Goal: Task Accomplishment & Management: Manage account settings

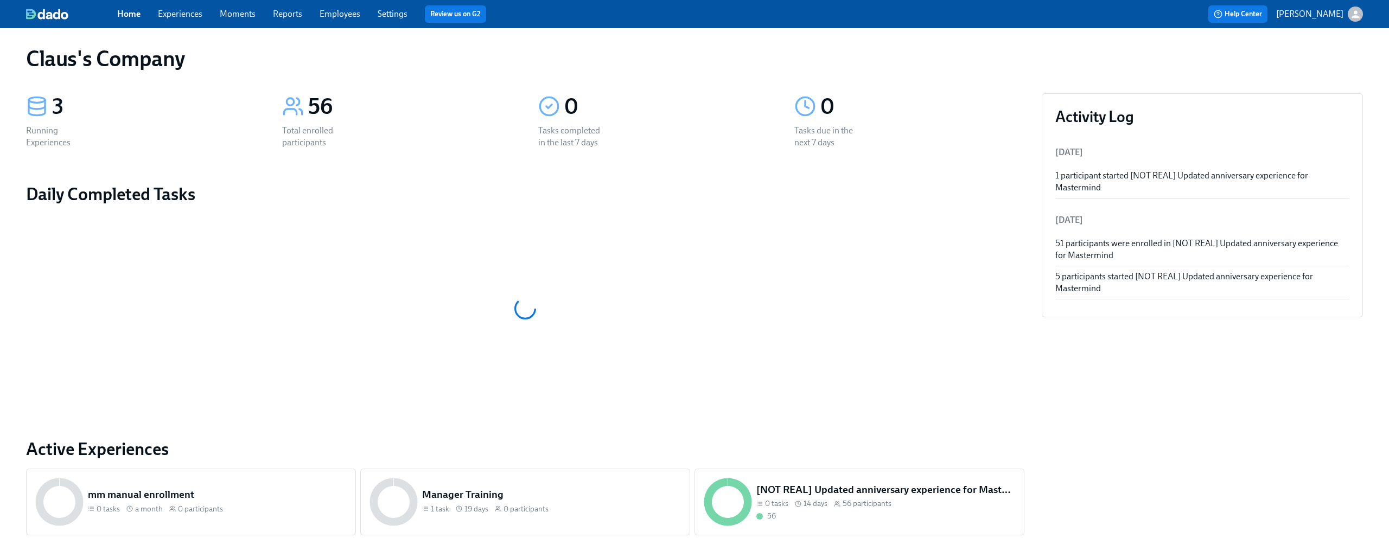
scroll to position [62, 0]
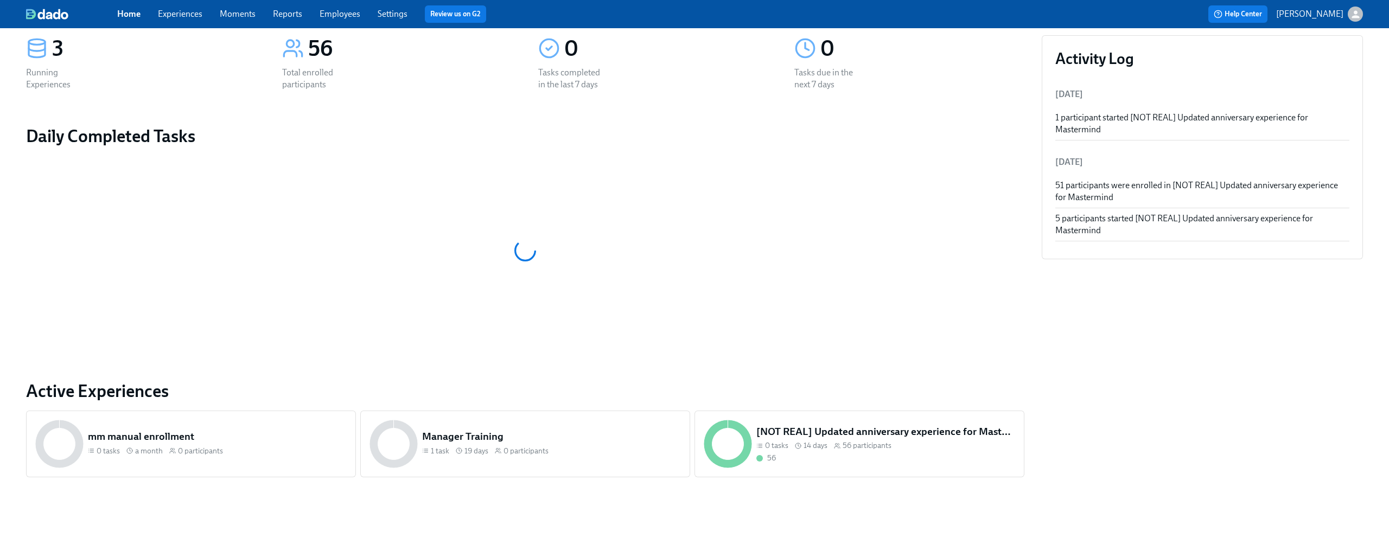
click at [175, 16] on link "Experiences" at bounding box center [180, 14] width 44 height 10
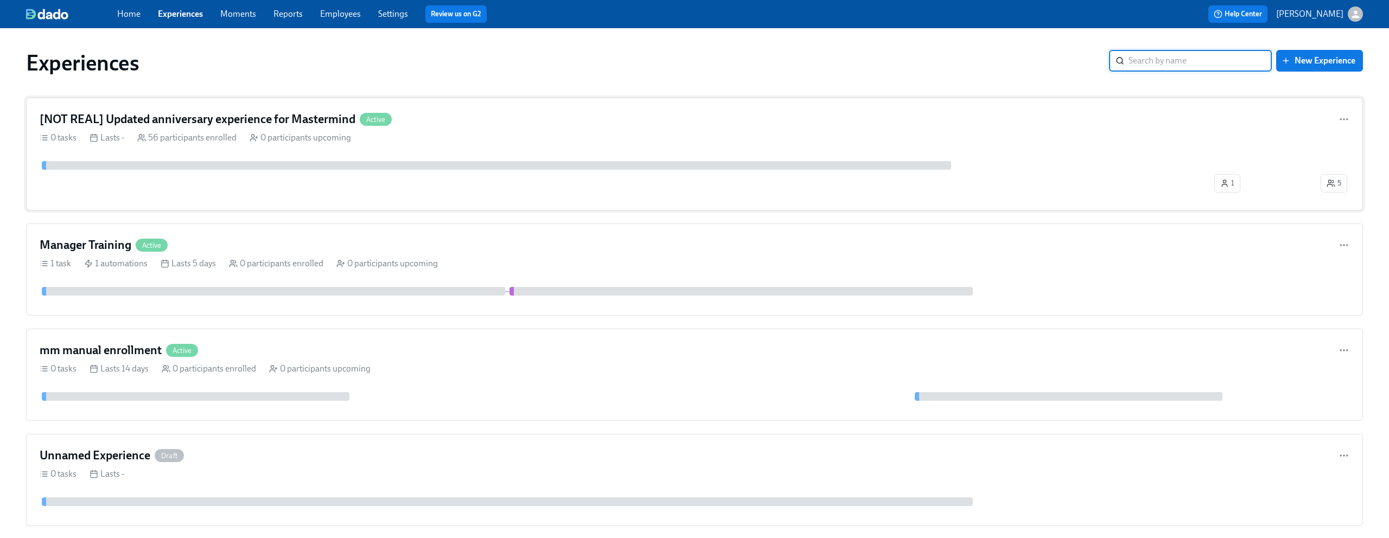
click at [482, 141] on div "0 tasks Lasts - 56 participants enrolled 0 participants upcoming" at bounding box center [695, 138] width 1310 height 12
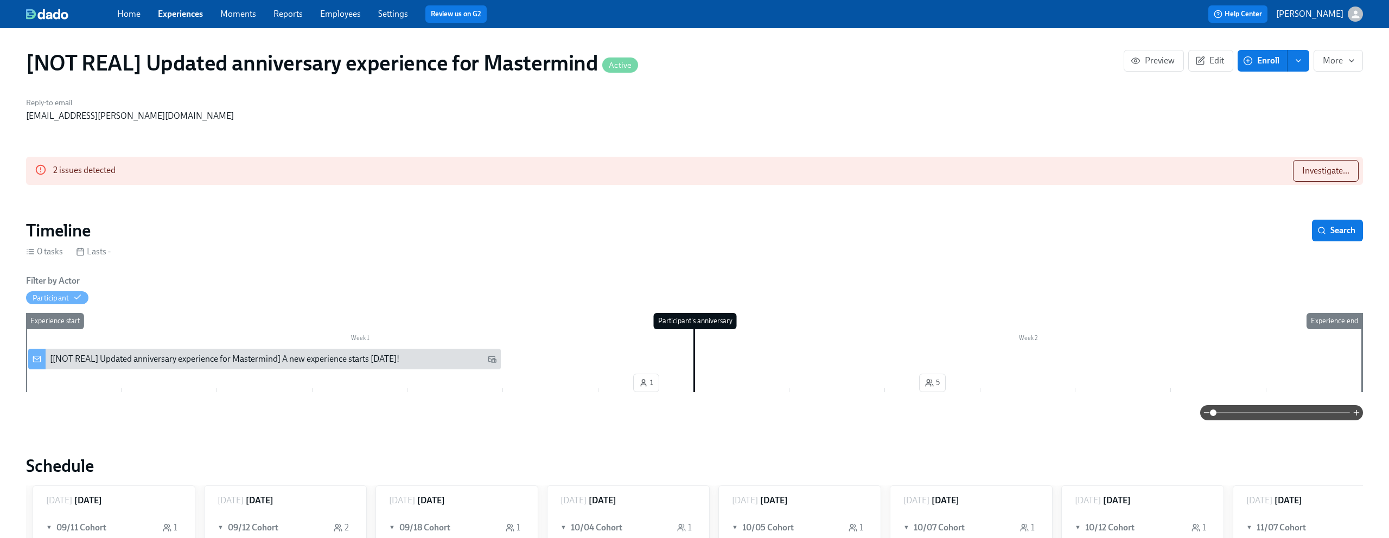
scroll to position [0, 339]
click at [1210, 64] on span "Edit" at bounding box center [1210, 60] width 27 height 11
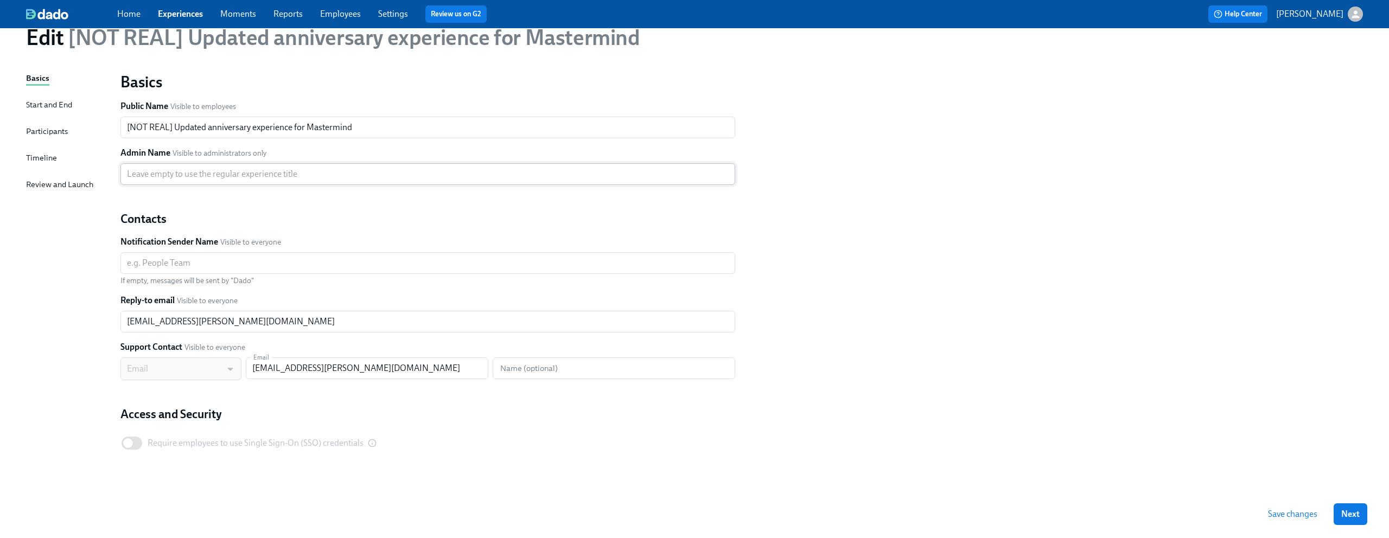
scroll to position [59, 0]
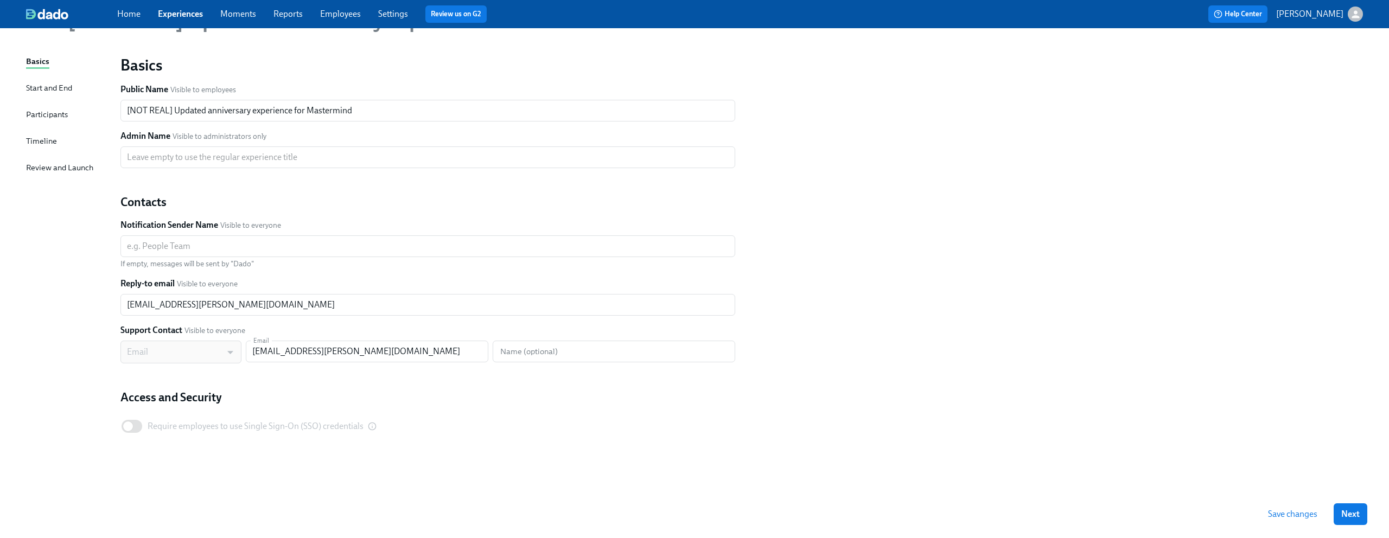
click at [52, 82] on div "Start and End" at bounding box center [49, 88] width 46 height 12
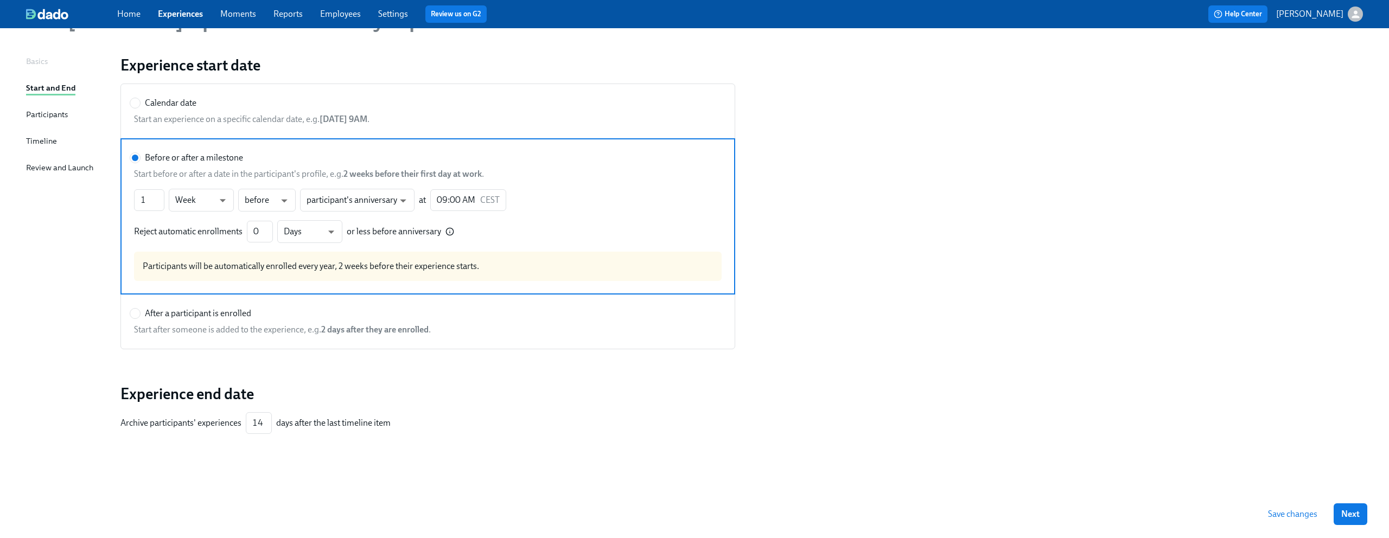
click at [66, 109] on div "Participants" at bounding box center [47, 114] width 42 height 12
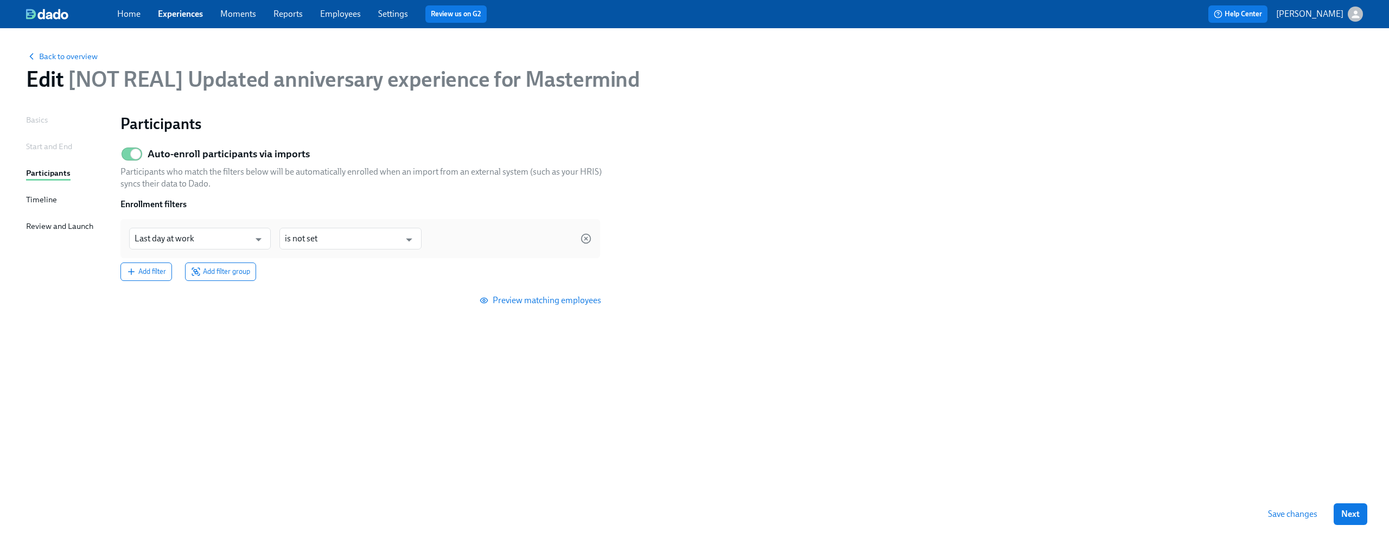
click at [37, 203] on div "Timeline" at bounding box center [41, 200] width 31 height 12
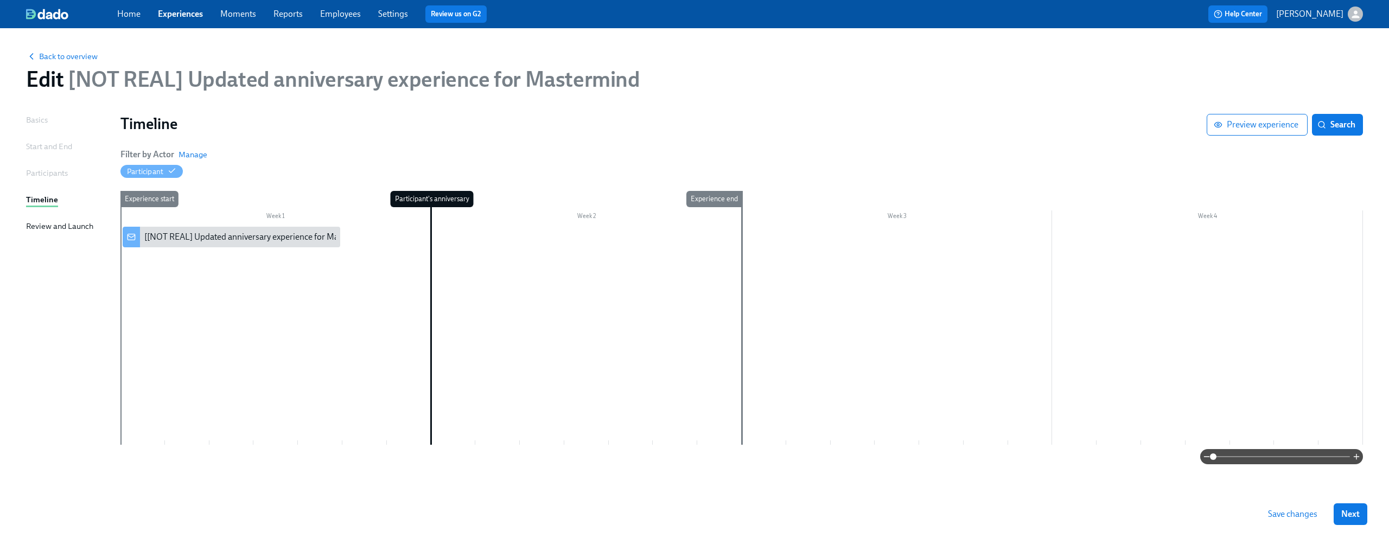
click at [35, 178] on div "Participants" at bounding box center [47, 173] width 42 height 12
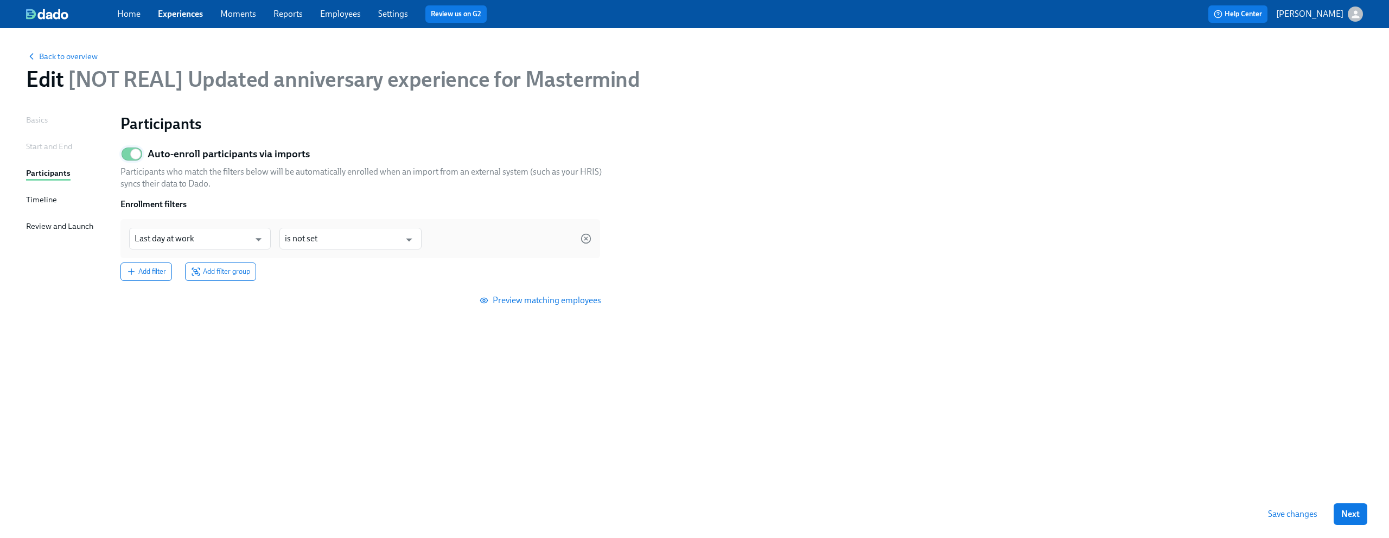
click at [127, 159] on input "Auto-enroll participants via imports" at bounding box center [136, 154] width 72 height 24
click at [127, 159] on input "Auto-enroll participants via imports" at bounding box center [128, 154] width 72 height 24
checkbox input "true"
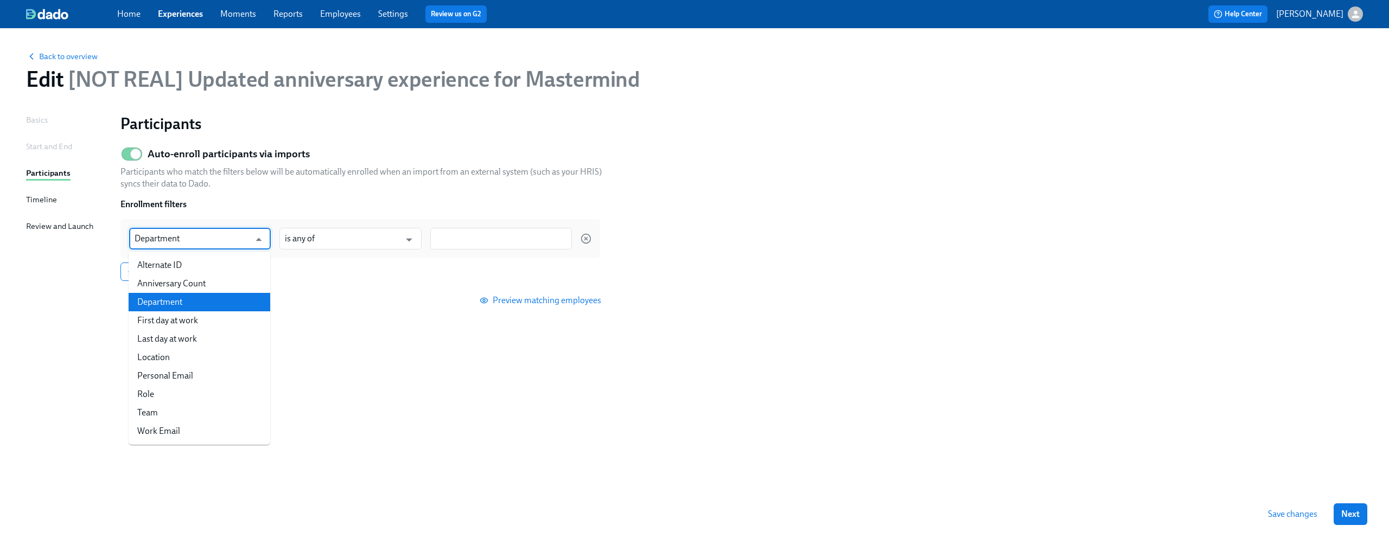
click at [206, 241] on input "Department" at bounding box center [192, 239] width 115 height 22
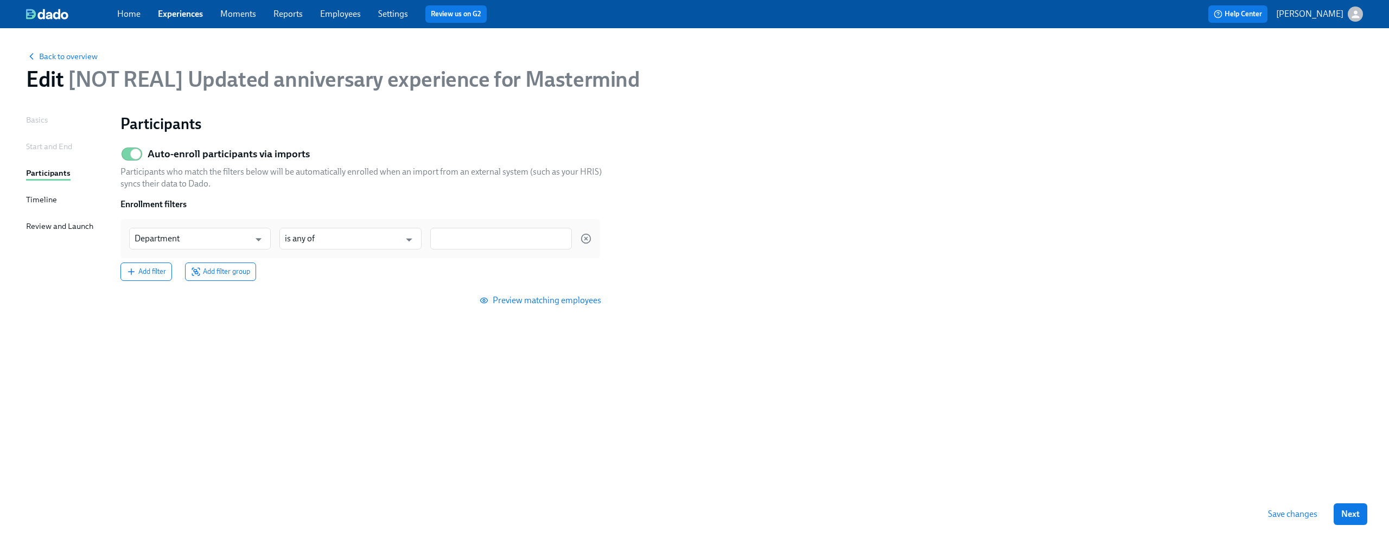
click at [261, 197] on div "Auto-enroll participants via imports Participants who match the filters below w…" at bounding box center [364, 226] width 488 height 169
click at [256, 237] on icon "Open" at bounding box center [258, 239] width 15 height 15
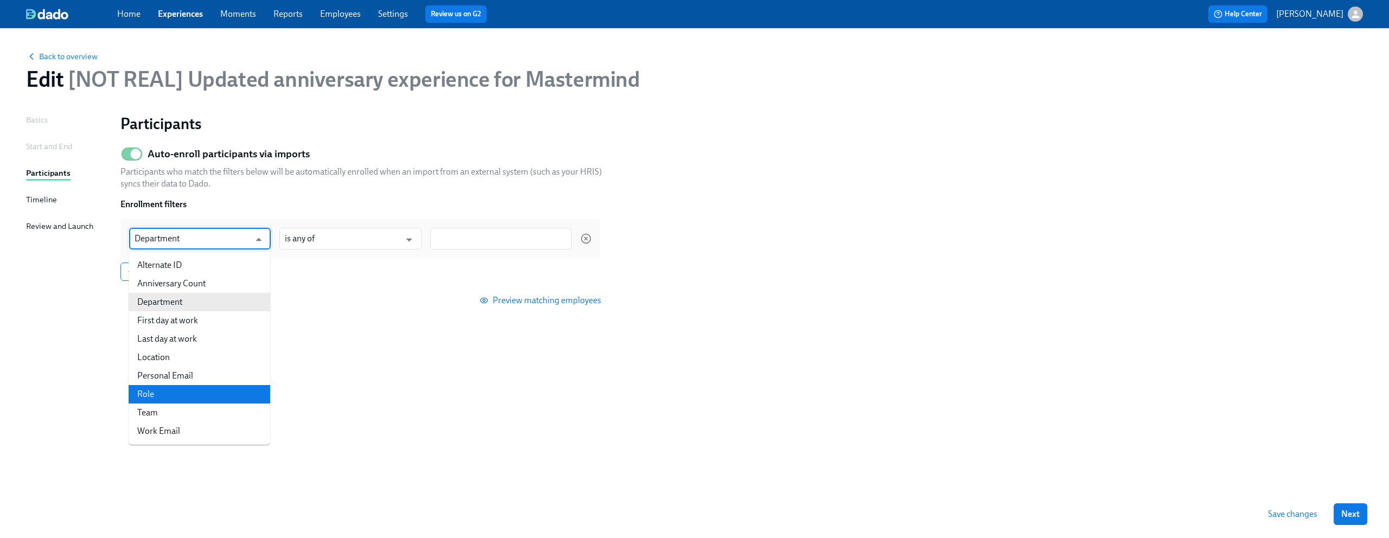
click at [197, 393] on li "Role" at bounding box center [200, 394] width 142 height 18
type input "Role"
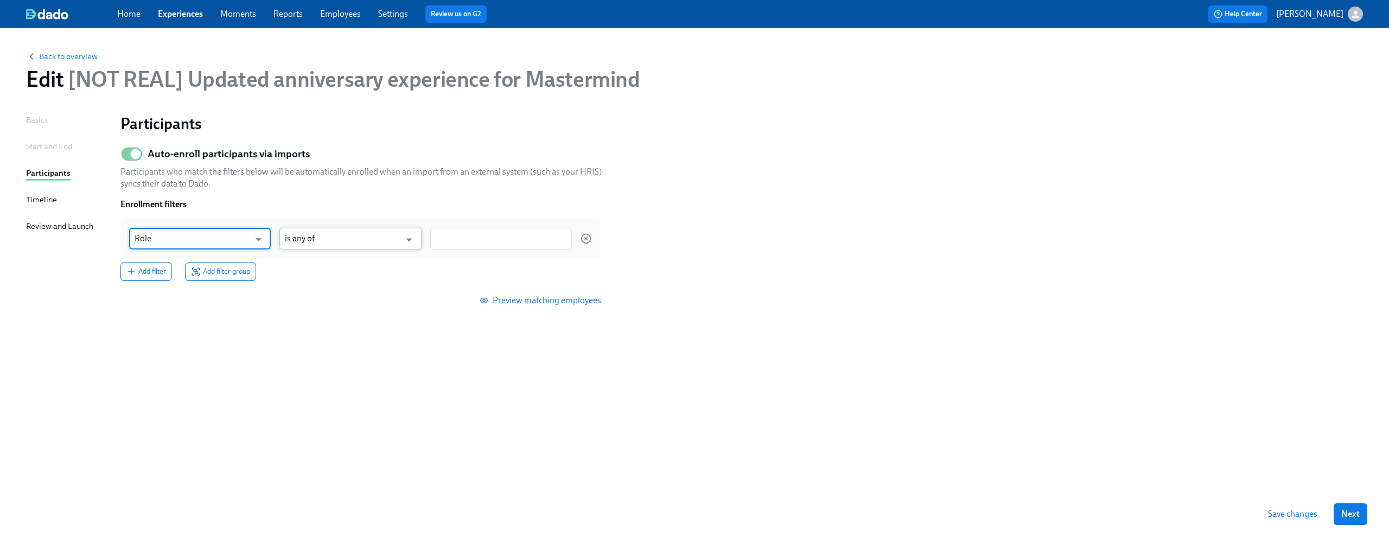
click at [371, 233] on input "is any of" at bounding box center [342, 239] width 115 height 22
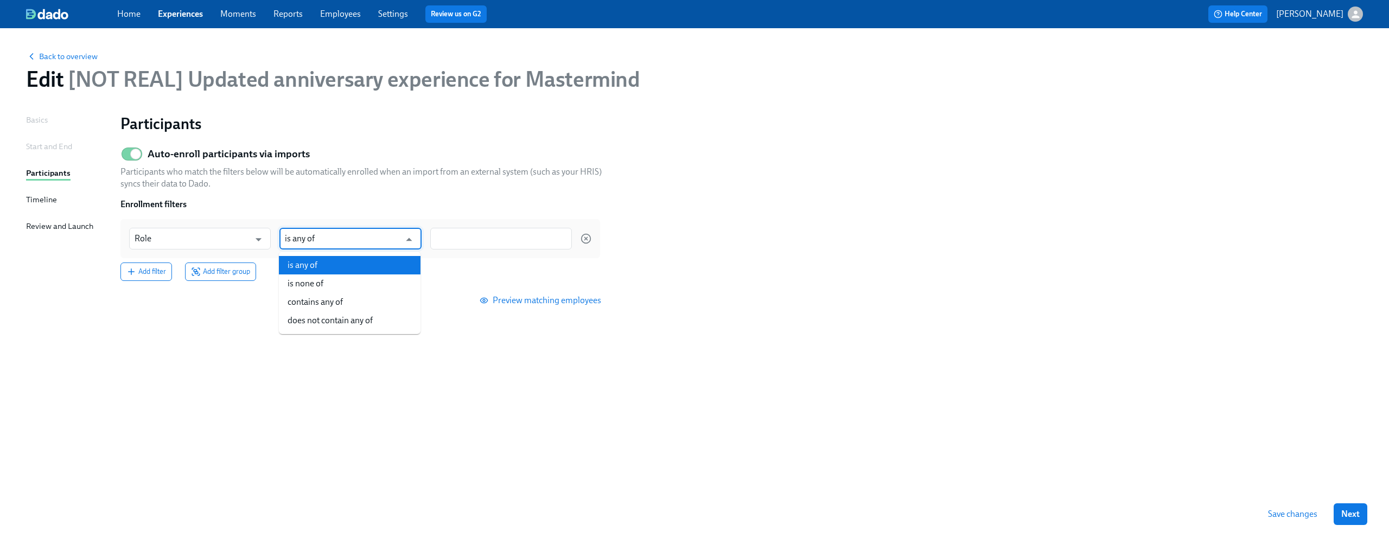
click at [463, 231] on div at bounding box center [501, 239] width 142 height 22
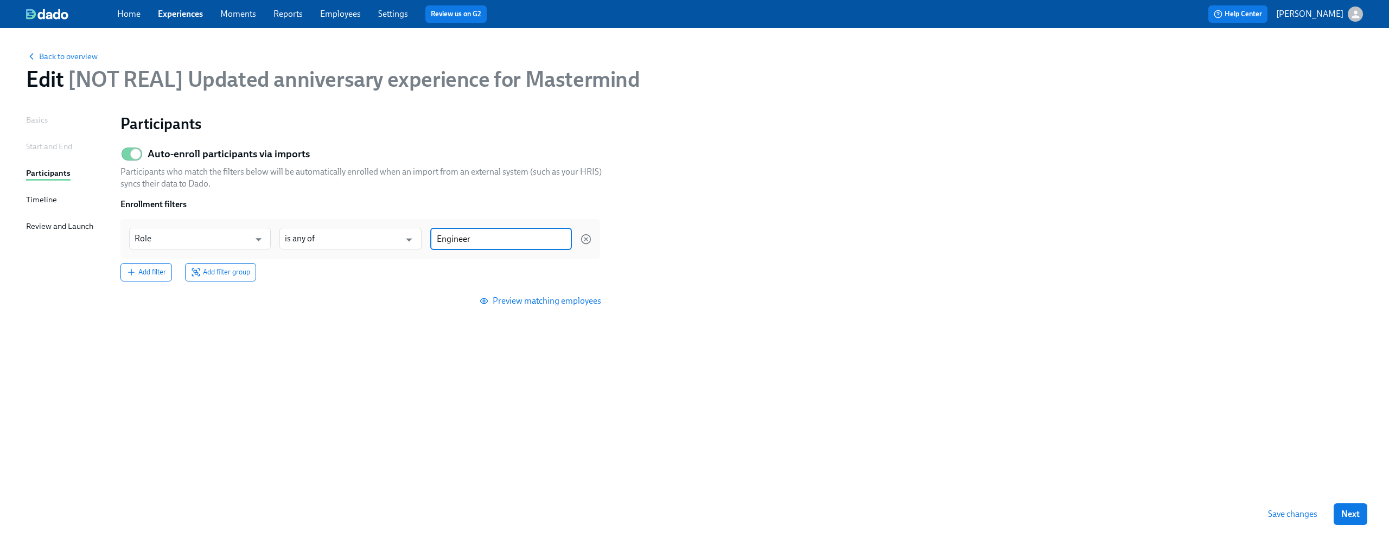
type input "Engineer"
click at [491, 189] on p "Participants who match the filters below will be automatically enrolled when an…" at bounding box center [364, 178] width 488 height 24
click at [128, 264] on icon "button" at bounding box center [131, 264] width 10 height 10
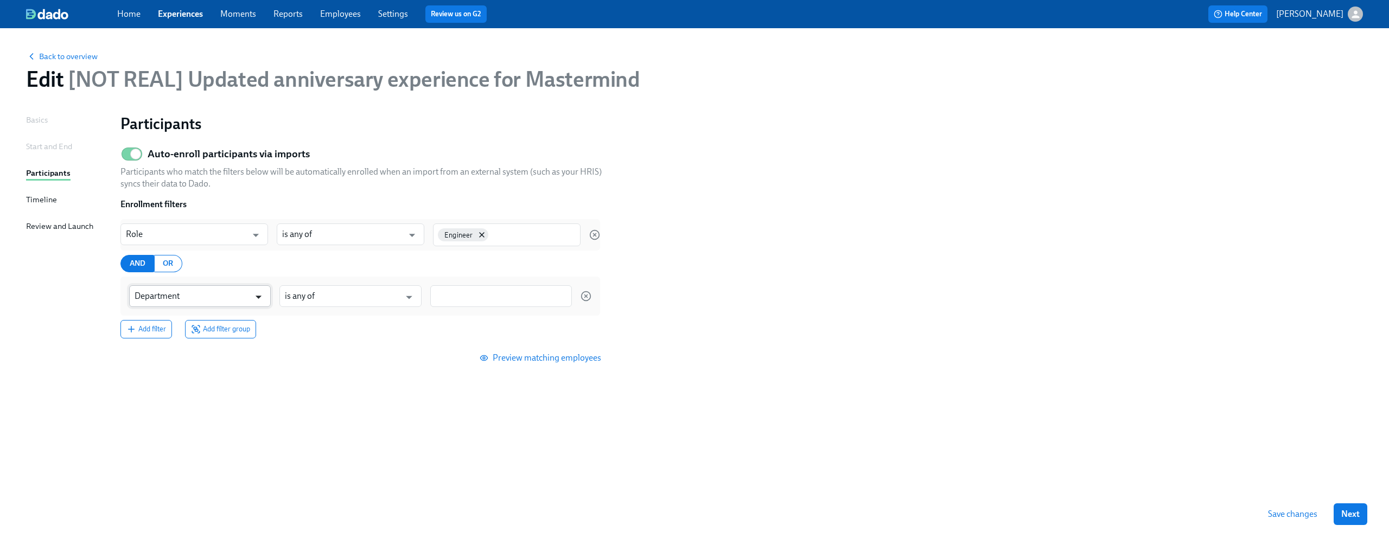
click at [255, 296] on icon "Open" at bounding box center [258, 297] width 15 height 15
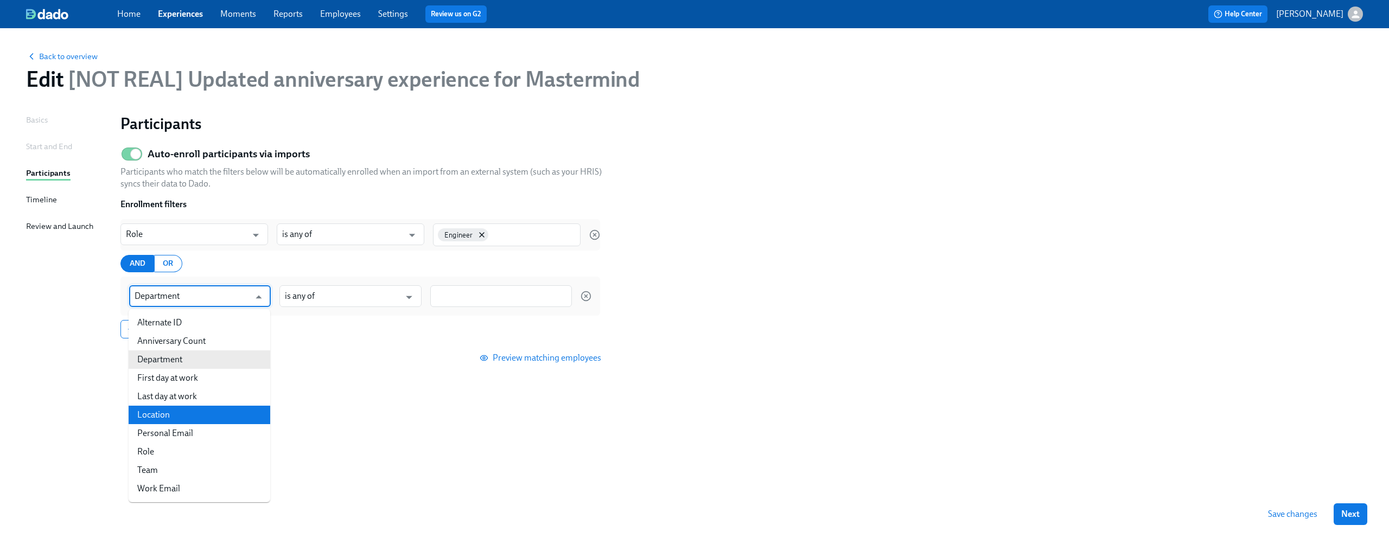
click at [222, 411] on li "Location" at bounding box center [200, 415] width 142 height 18
type input "Location"
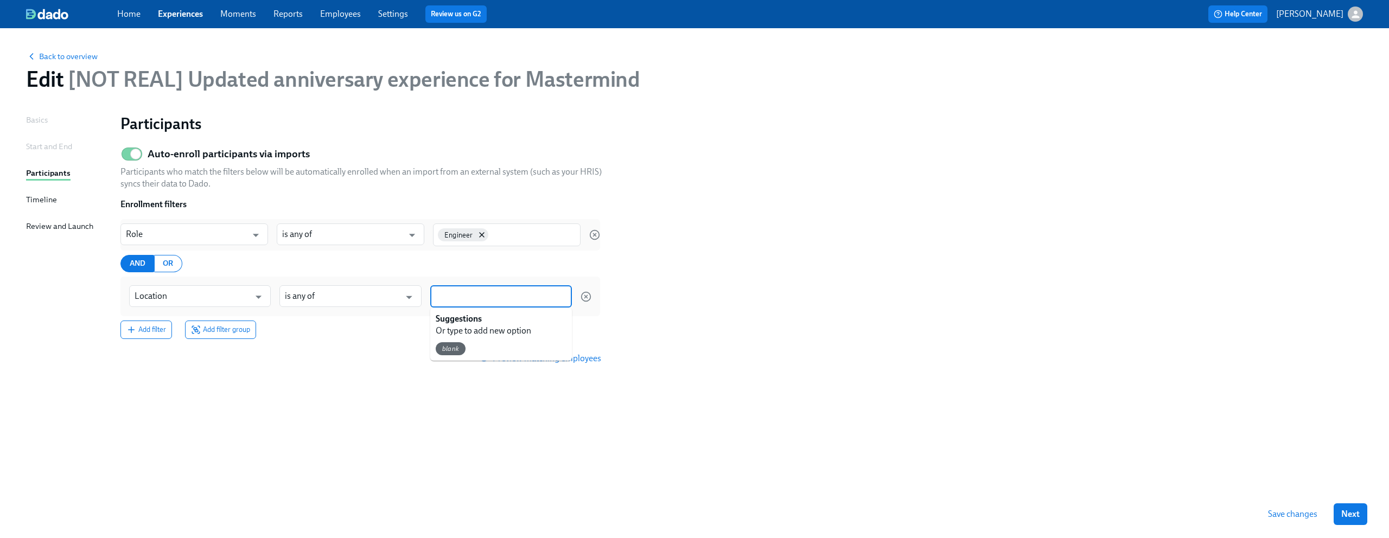
click at [482, 298] on input at bounding box center [501, 296] width 131 height 11
type input "San Franciso"
click at [409, 386] on div "Participants Auto-enroll participants via imports Participants who match the fi…" at bounding box center [741, 289] width 1242 height 350
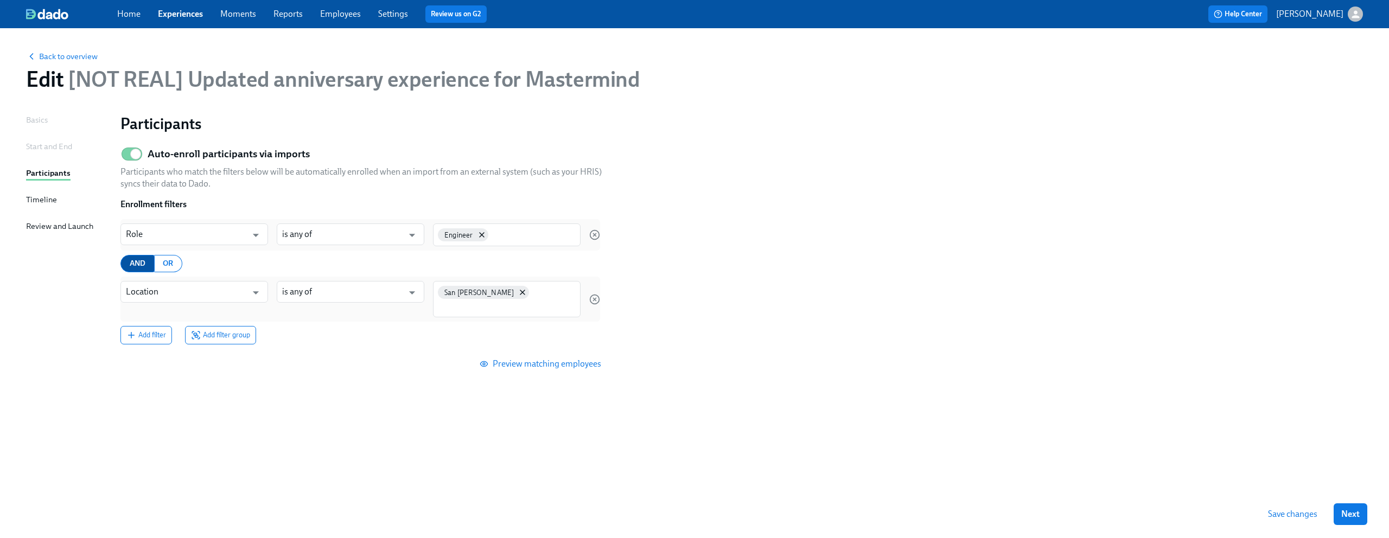
click at [139, 268] on span "AND" at bounding box center [138, 264] width 16 height 14
click at [133, 157] on input "Auto-enroll participants via imports" at bounding box center [136, 154] width 72 height 24
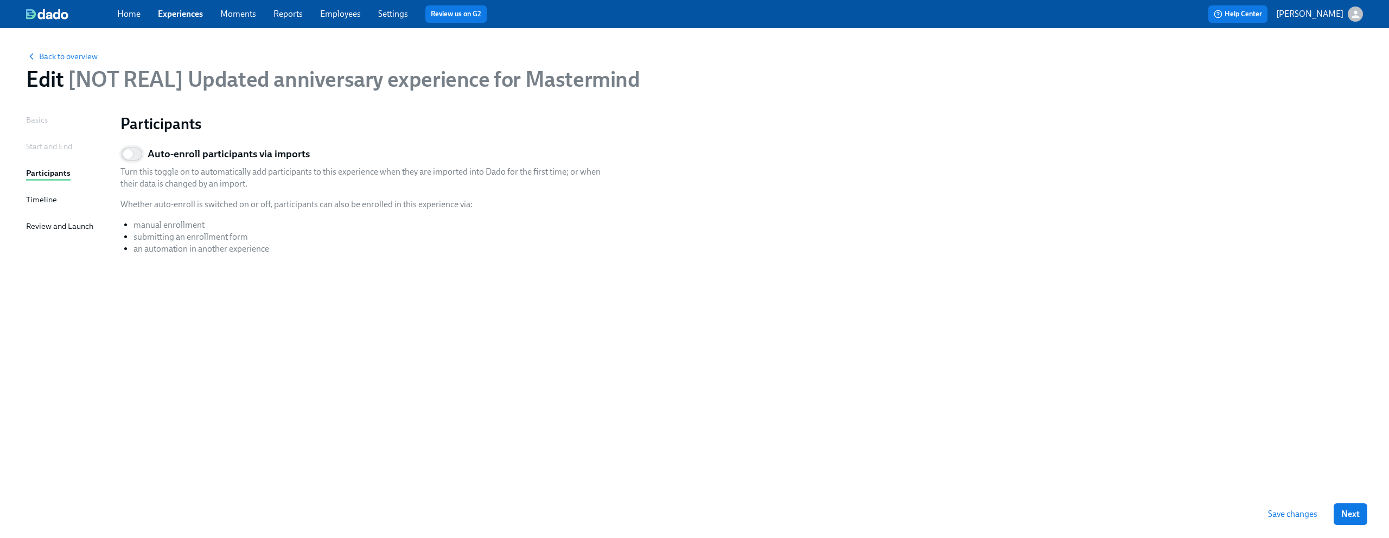
click at [133, 157] on input "Auto-enroll participants via imports" at bounding box center [128, 154] width 72 height 24
click at [133, 157] on input "Auto-enroll participants via imports" at bounding box center [136, 154] width 72 height 24
click at [133, 157] on input "Auto-enroll participants via imports" at bounding box center [128, 154] width 72 height 24
click at [133, 157] on input "Auto-enroll participants via imports" at bounding box center [136, 154] width 72 height 24
click at [133, 157] on input "Auto-enroll participants via imports" at bounding box center [128, 154] width 72 height 24
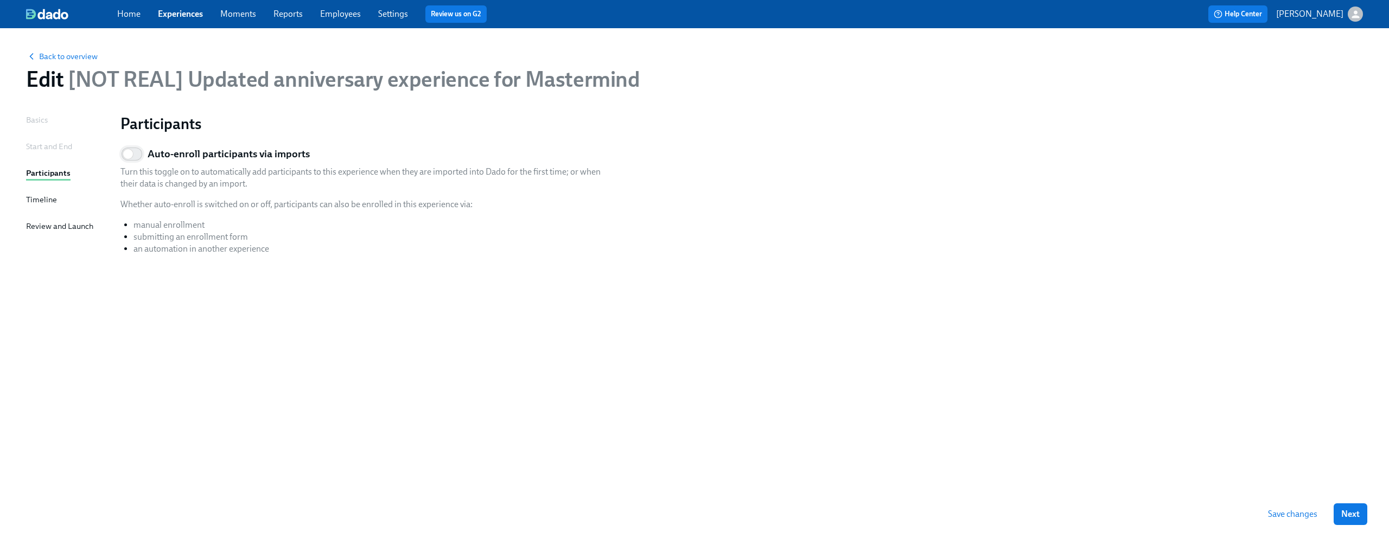
checkbox input "true"
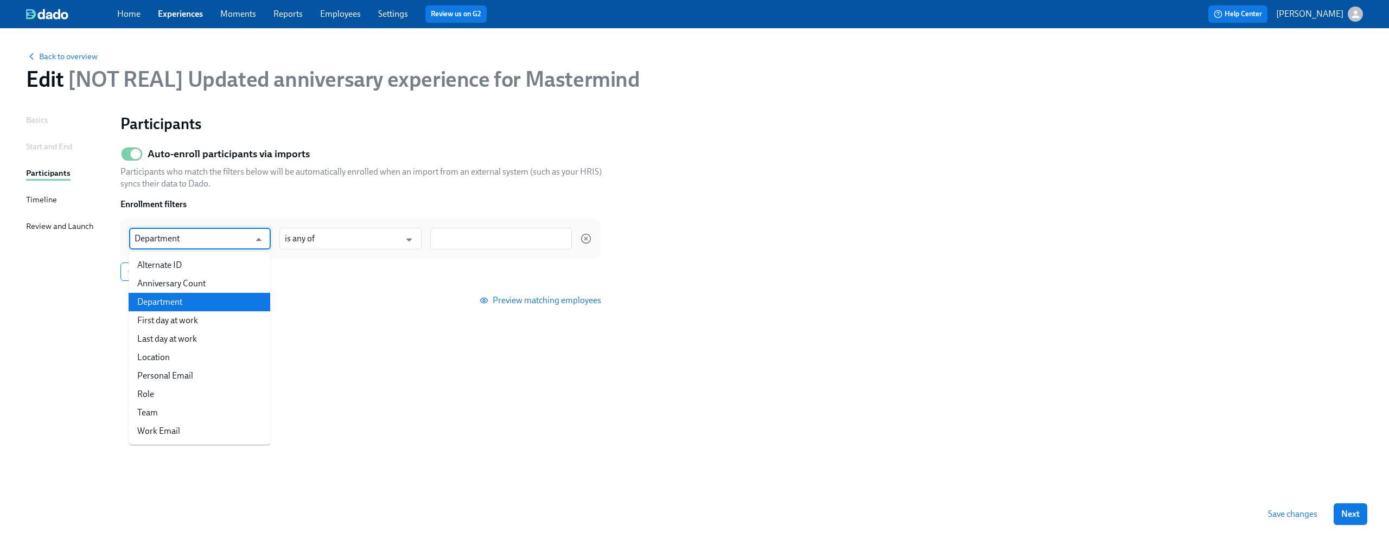
click at [218, 236] on input "Department" at bounding box center [192, 239] width 115 height 22
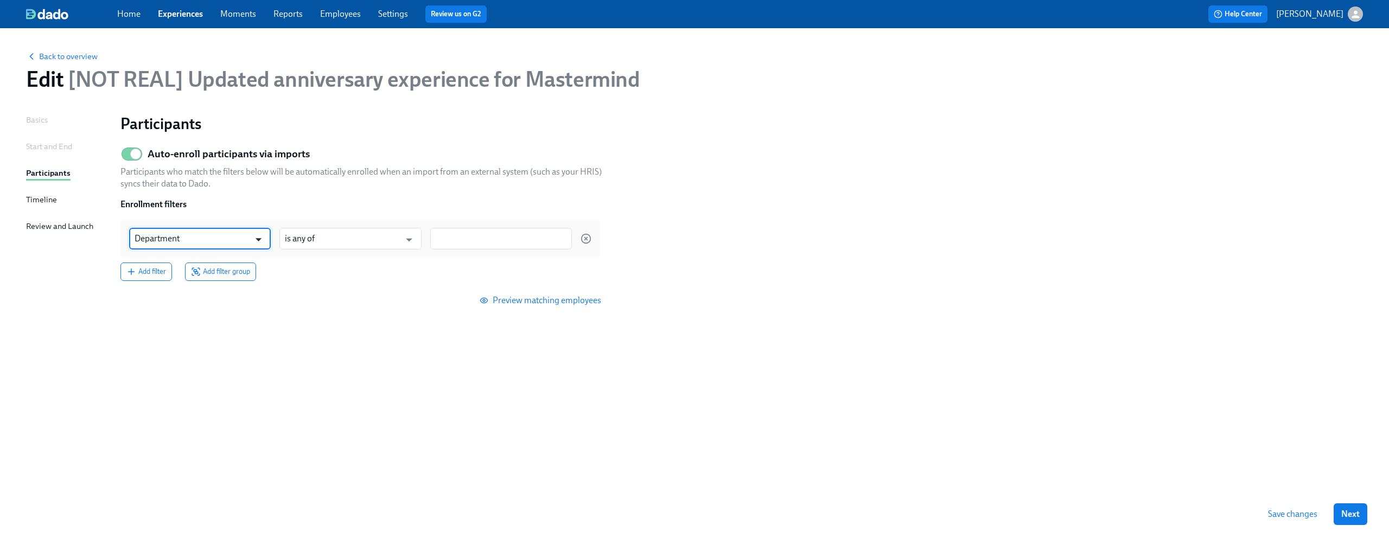
click at [254, 233] on icon "Open" at bounding box center [258, 239] width 15 height 15
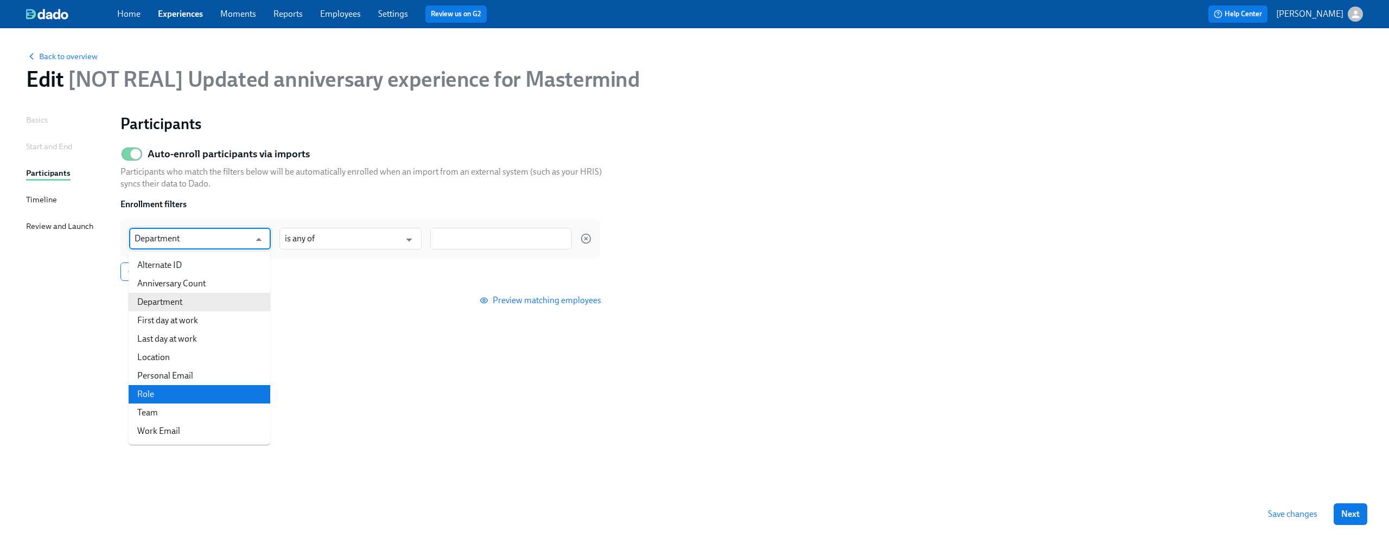
click at [191, 397] on li "Role" at bounding box center [200, 394] width 142 height 18
type input "Role"
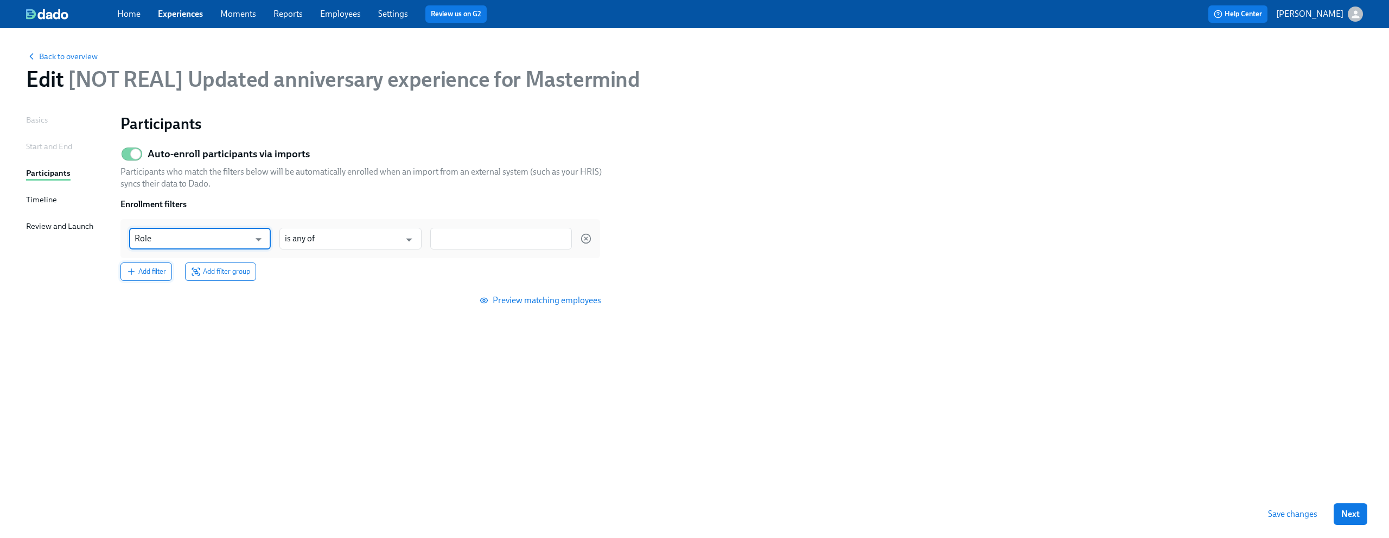
click at [142, 277] on button "Add filter" at bounding box center [146, 272] width 52 height 18
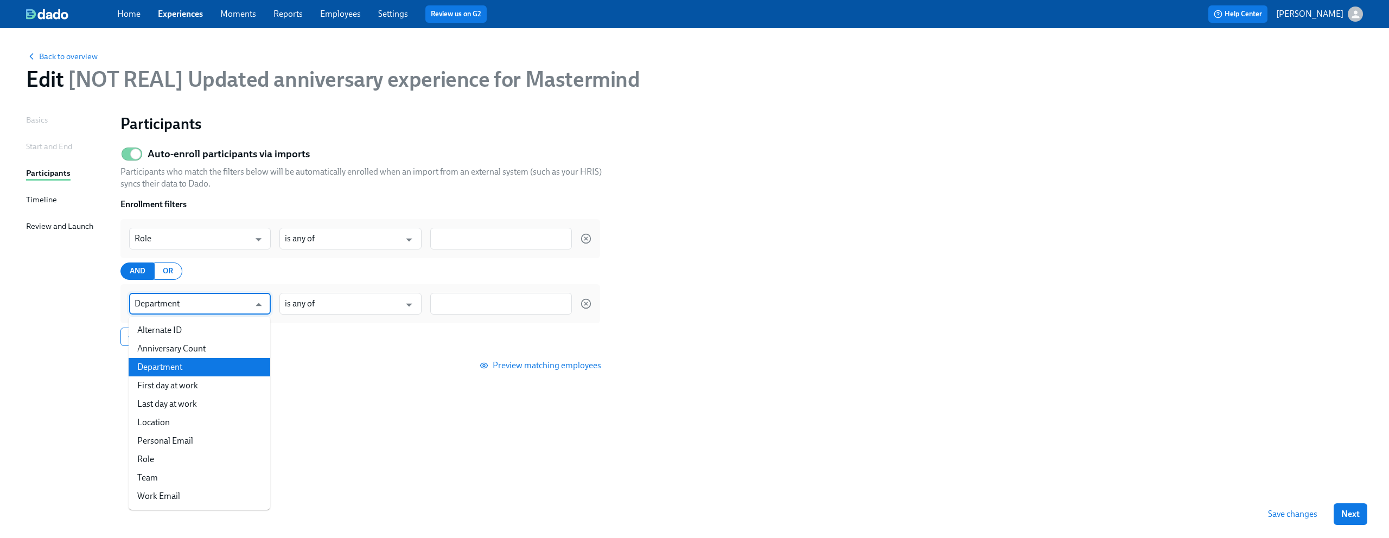
click at [194, 302] on input "Department" at bounding box center [192, 304] width 115 height 22
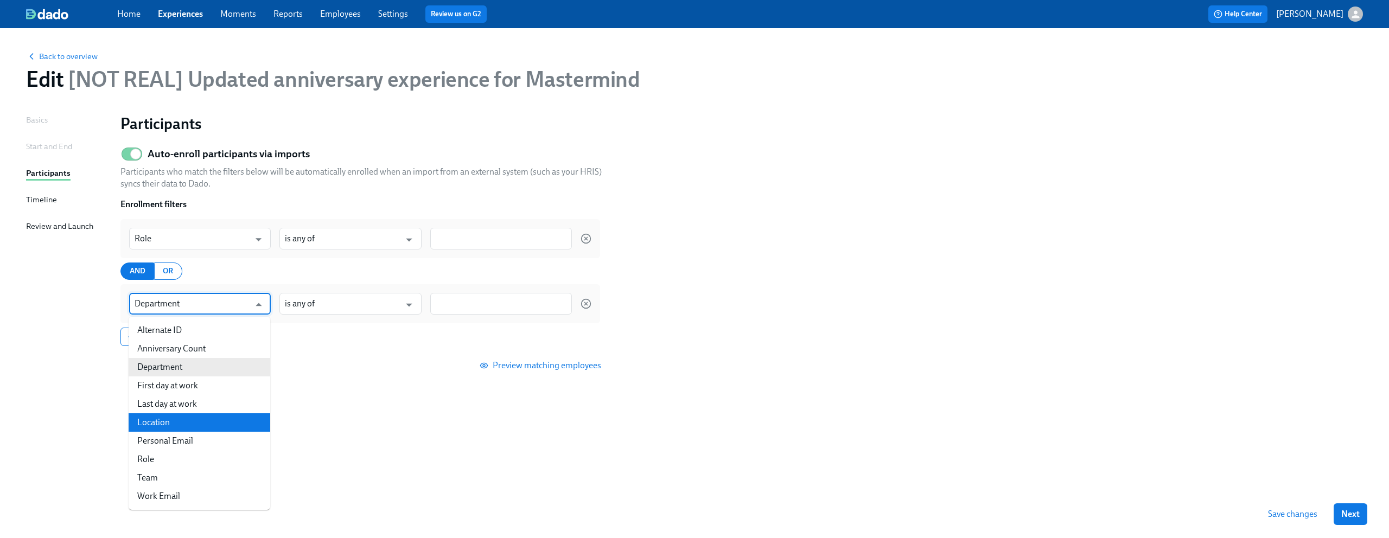
click at [191, 431] on li "Location" at bounding box center [200, 422] width 142 height 18
type input "Location"
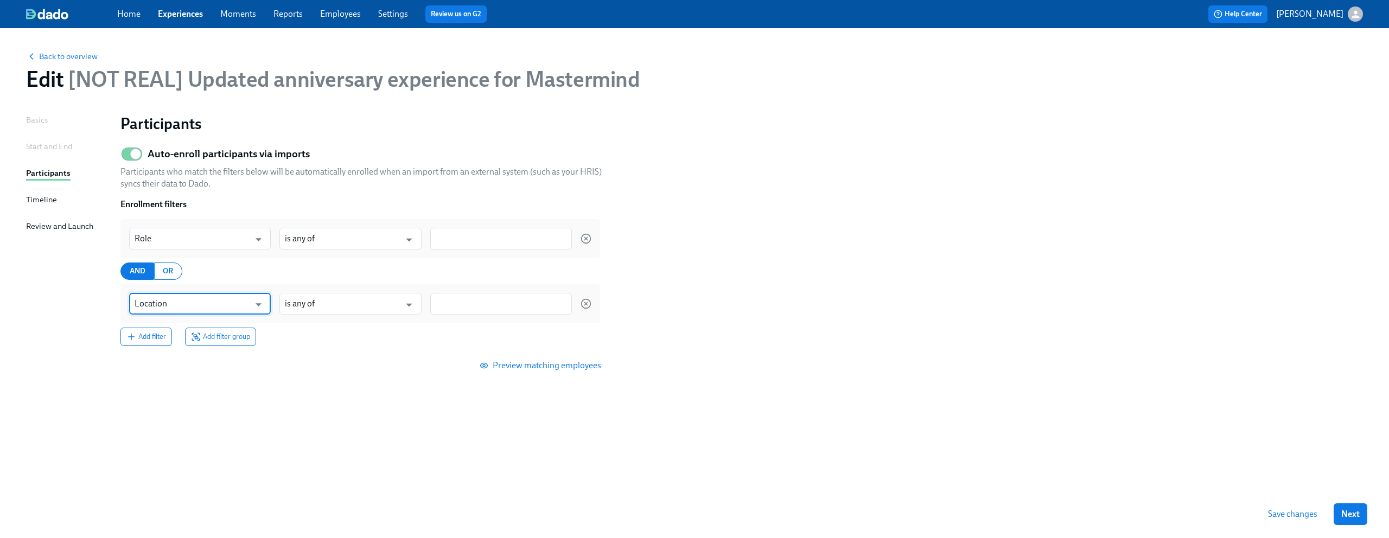
click at [467, 246] on div at bounding box center [501, 239] width 142 height 22
type input "Engineer"
click at [490, 298] on div at bounding box center [501, 304] width 142 height 22
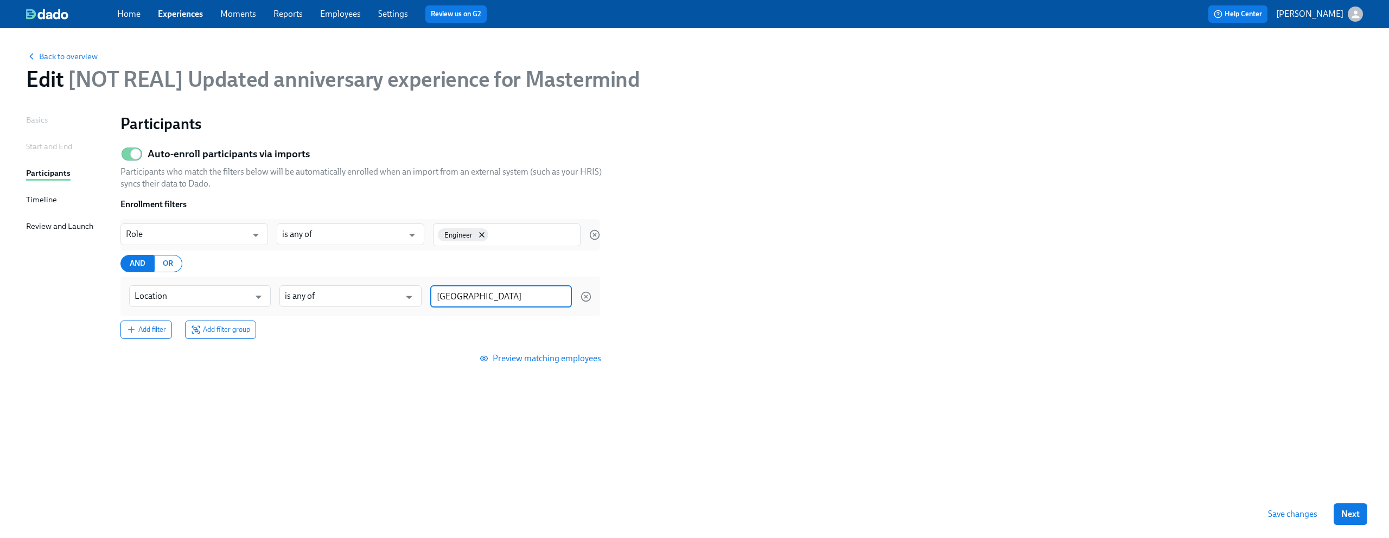
type input "San Francisco"
click at [448, 324] on div "Add filter Add filter group" at bounding box center [360, 329] width 480 height 18
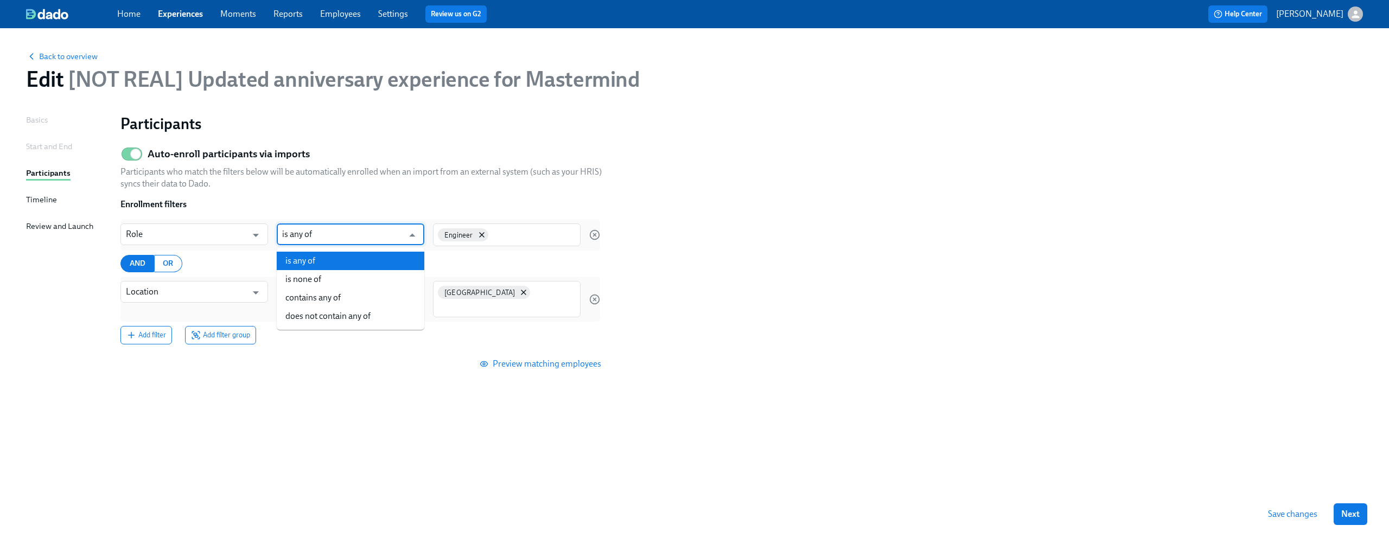
click at [393, 240] on input "is any of" at bounding box center [342, 235] width 121 height 22
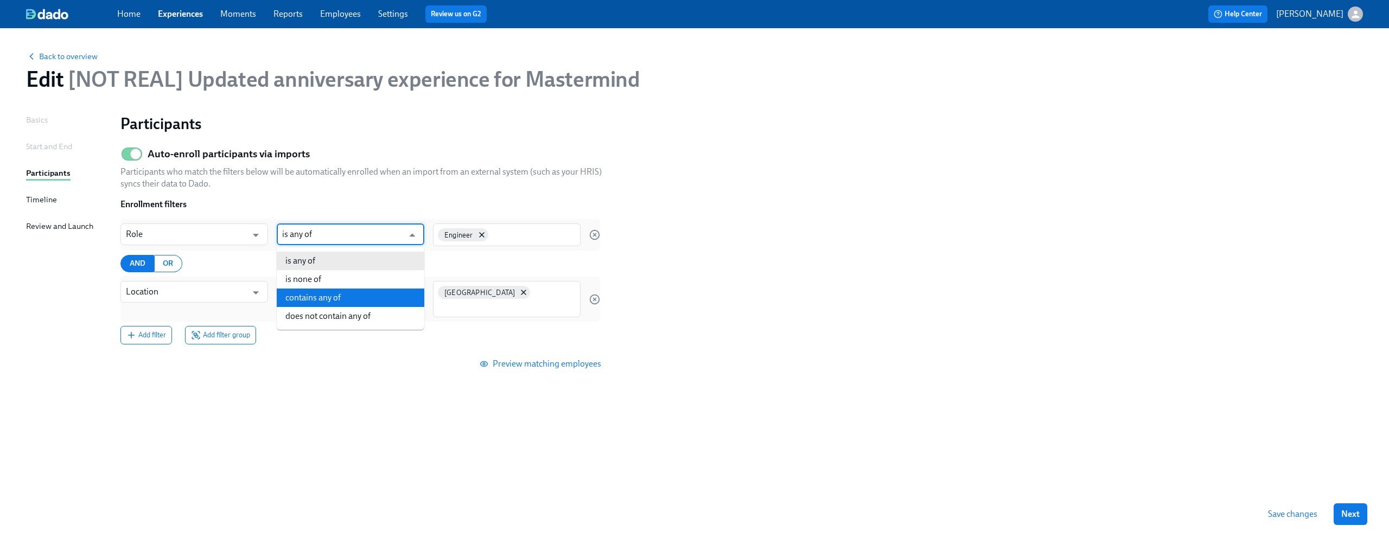
click at [384, 385] on div "Participants Auto-enroll participants via imports Participants who match the fi…" at bounding box center [741, 289] width 1242 height 350
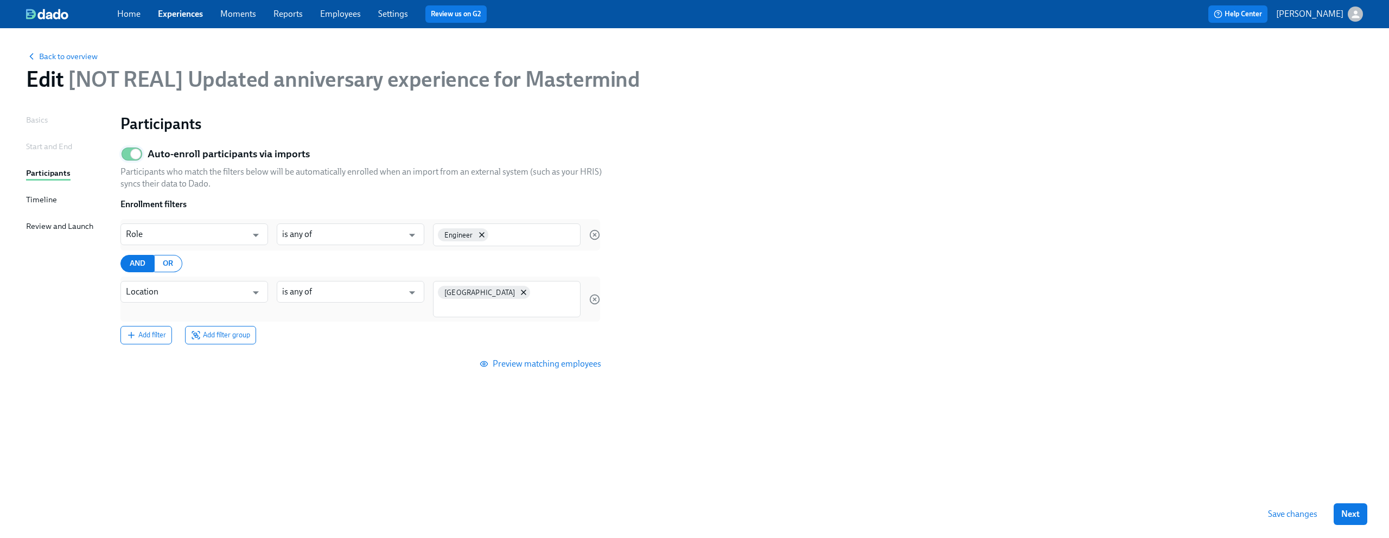
click at [131, 154] on input "Auto-enroll participants via imports" at bounding box center [136, 154] width 72 height 24
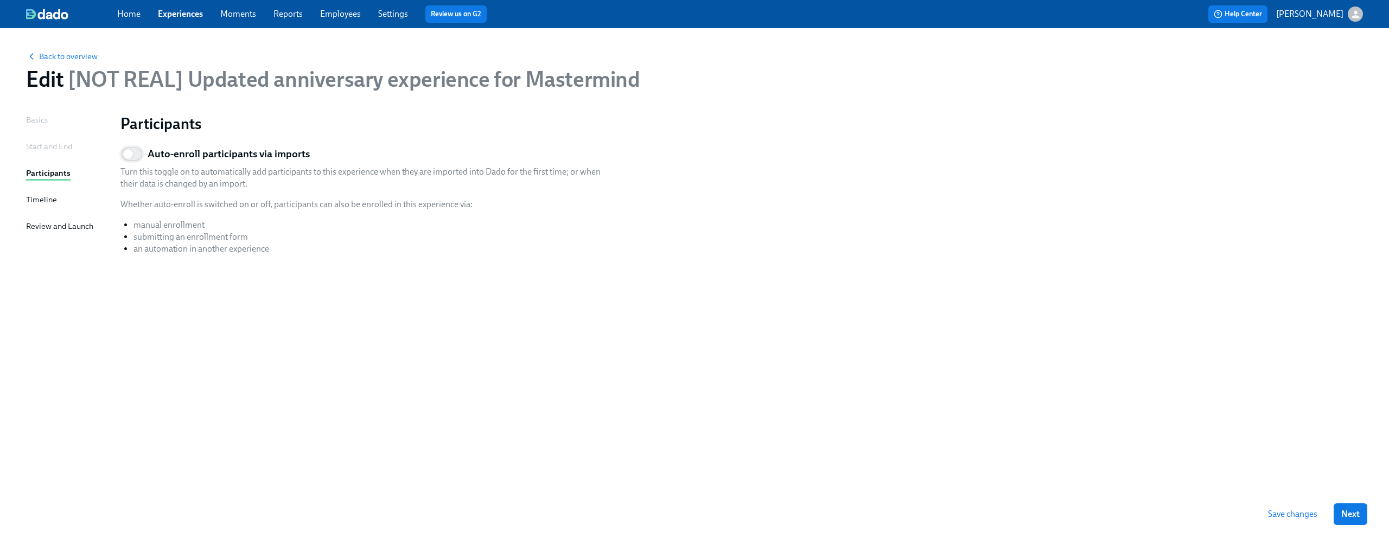
click at [135, 153] on input "Auto-enroll participants via imports" at bounding box center [128, 154] width 72 height 24
click at [332, 101] on div "Back to overview Edit [NOT REAL] Updated anniversary experience for Mastermind …" at bounding box center [694, 276] width 1337 height 471
click at [139, 151] on input "Auto-enroll participants via imports" at bounding box center [136, 154] width 72 height 24
click at [139, 151] on input "Auto-enroll participants via imports" at bounding box center [128, 154] width 72 height 24
click at [139, 151] on input "Auto-enroll participants via imports" at bounding box center [136, 154] width 72 height 24
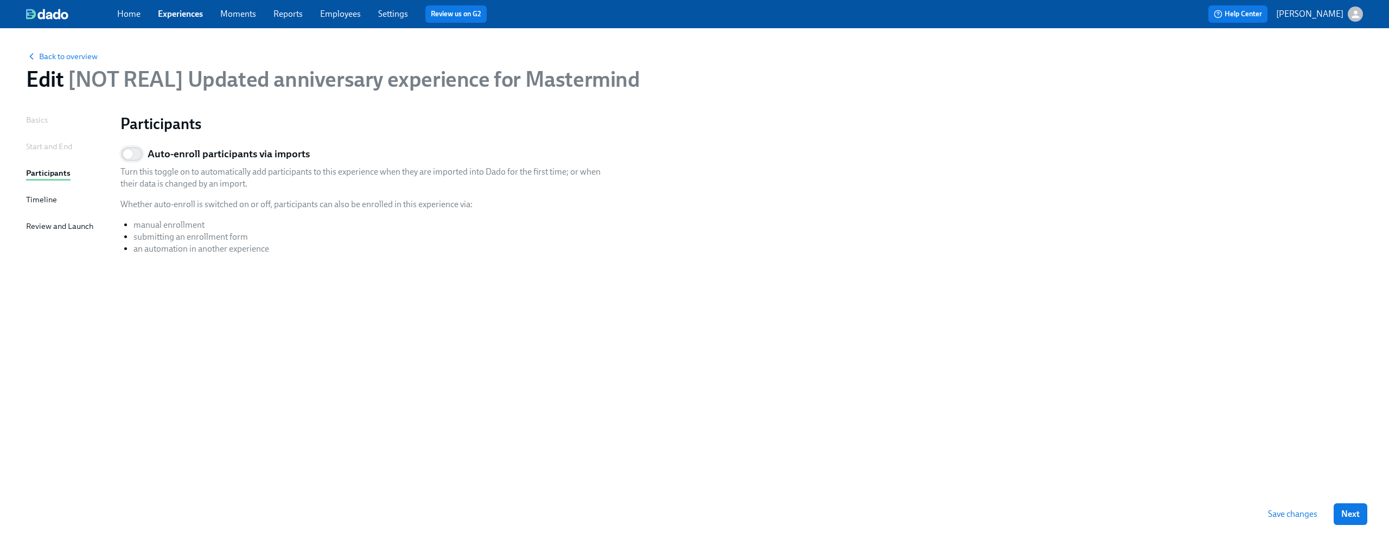
click at [139, 152] on input "Auto-enroll participants via imports" at bounding box center [128, 154] width 72 height 24
click at [139, 152] on input "Auto-enroll participants via imports" at bounding box center [136, 154] width 72 height 24
click at [139, 152] on input "Auto-enroll participants via imports" at bounding box center [128, 154] width 72 height 24
click at [139, 152] on input "Auto-enroll participants via imports" at bounding box center [136, 154] width 72 height 24
click at [139, 152] on input "Auto-enroll participants via imports" at bounding box center [128, 154] width 72 height 24
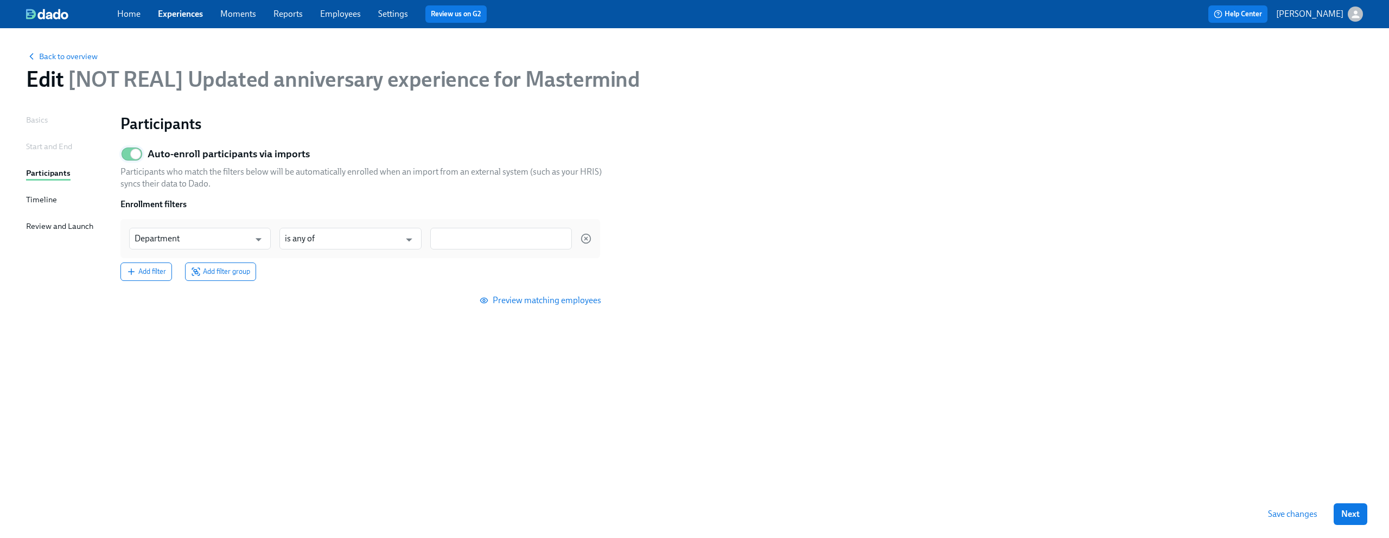
click at [139, 152] on input "Auto-enroll participants via imports" at bounding box center [136, 154] width 72 height 24
checkbox input "false"
